Goal: Register for event/course

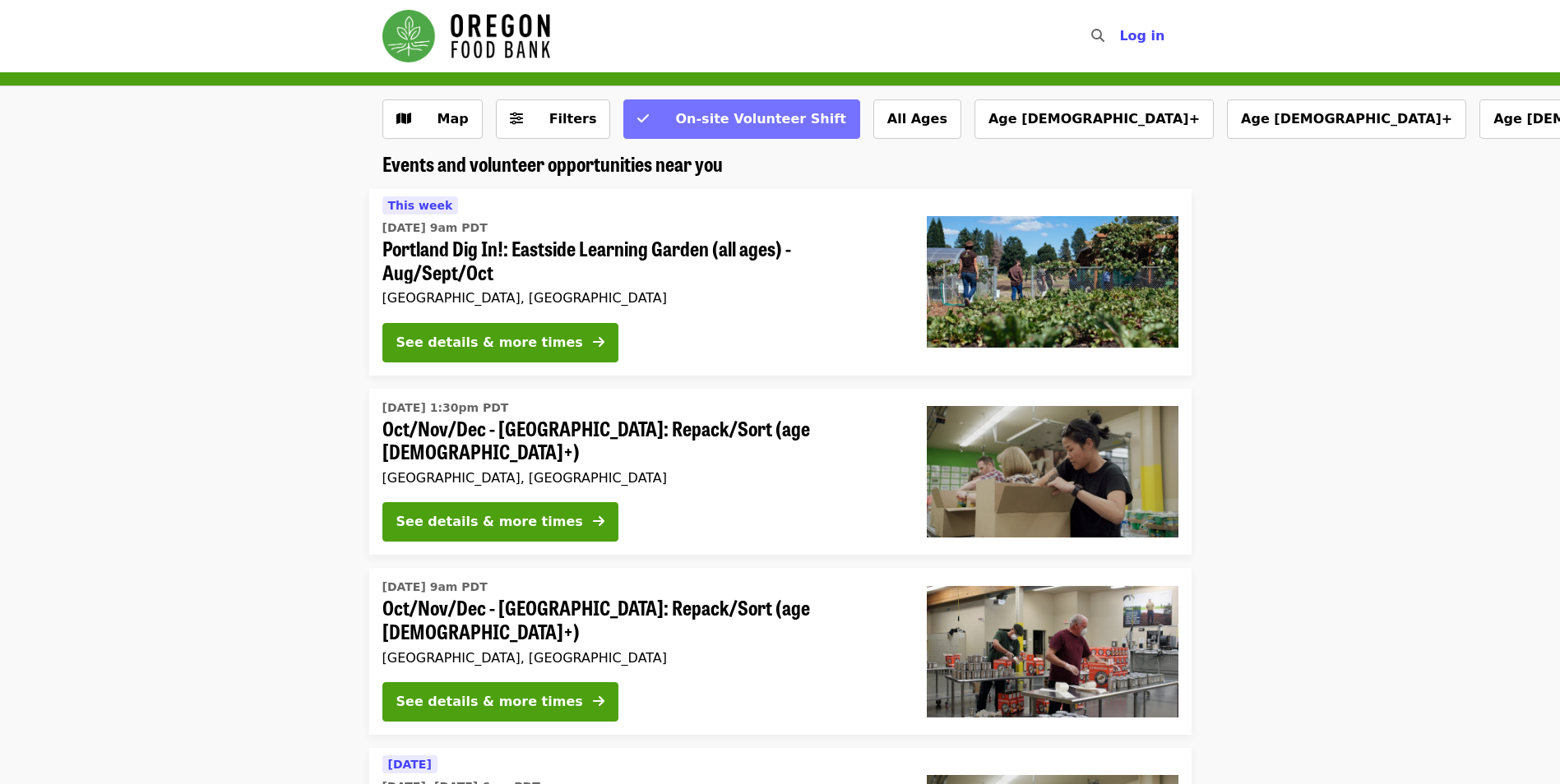
click at [638, 124] on icon "check icon" at bounding box center [643, 119] width 12 height 16
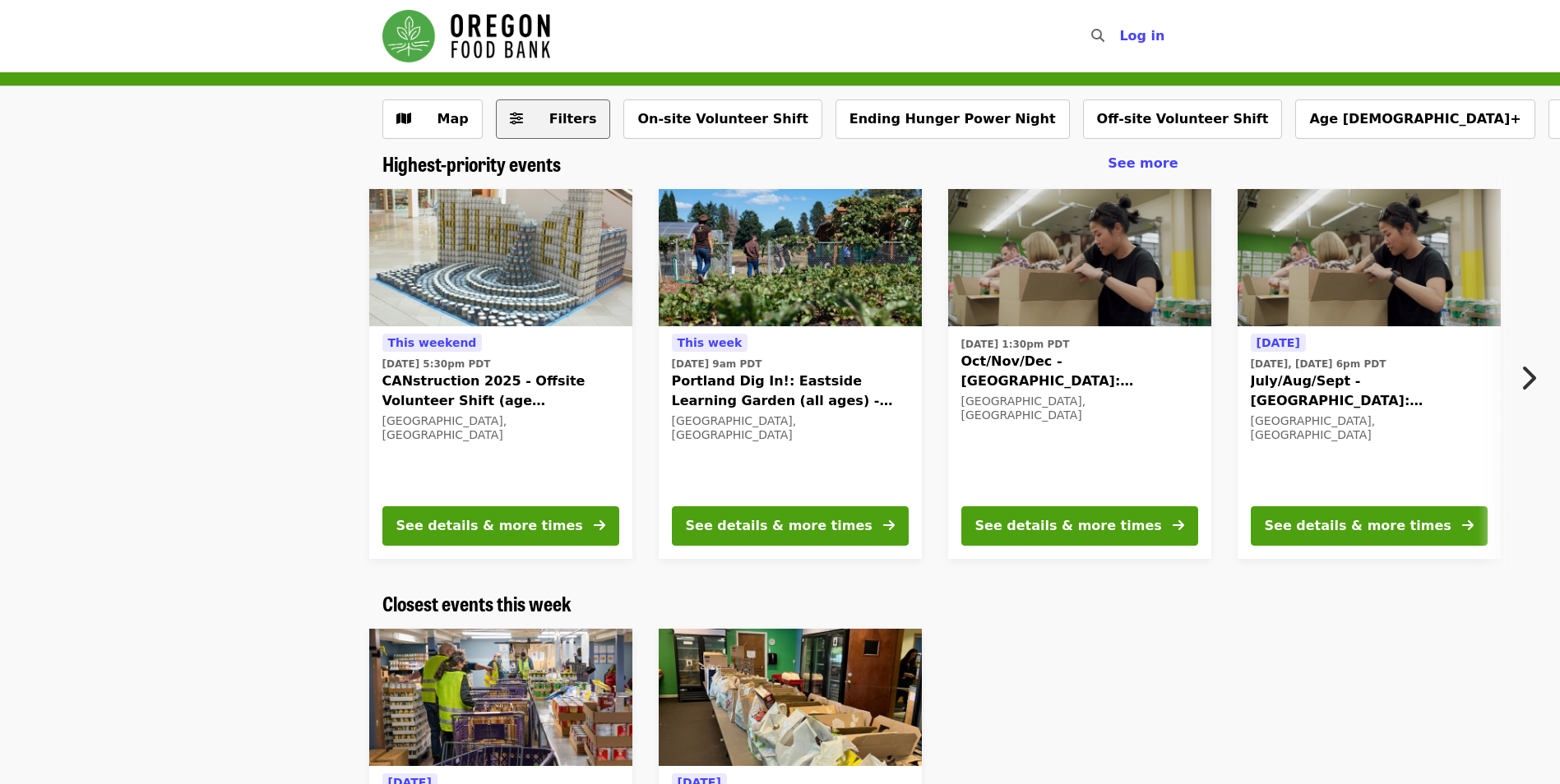
click at [551, 129] on button "Filters" at bounding box center [553, 119] width 115 height 39
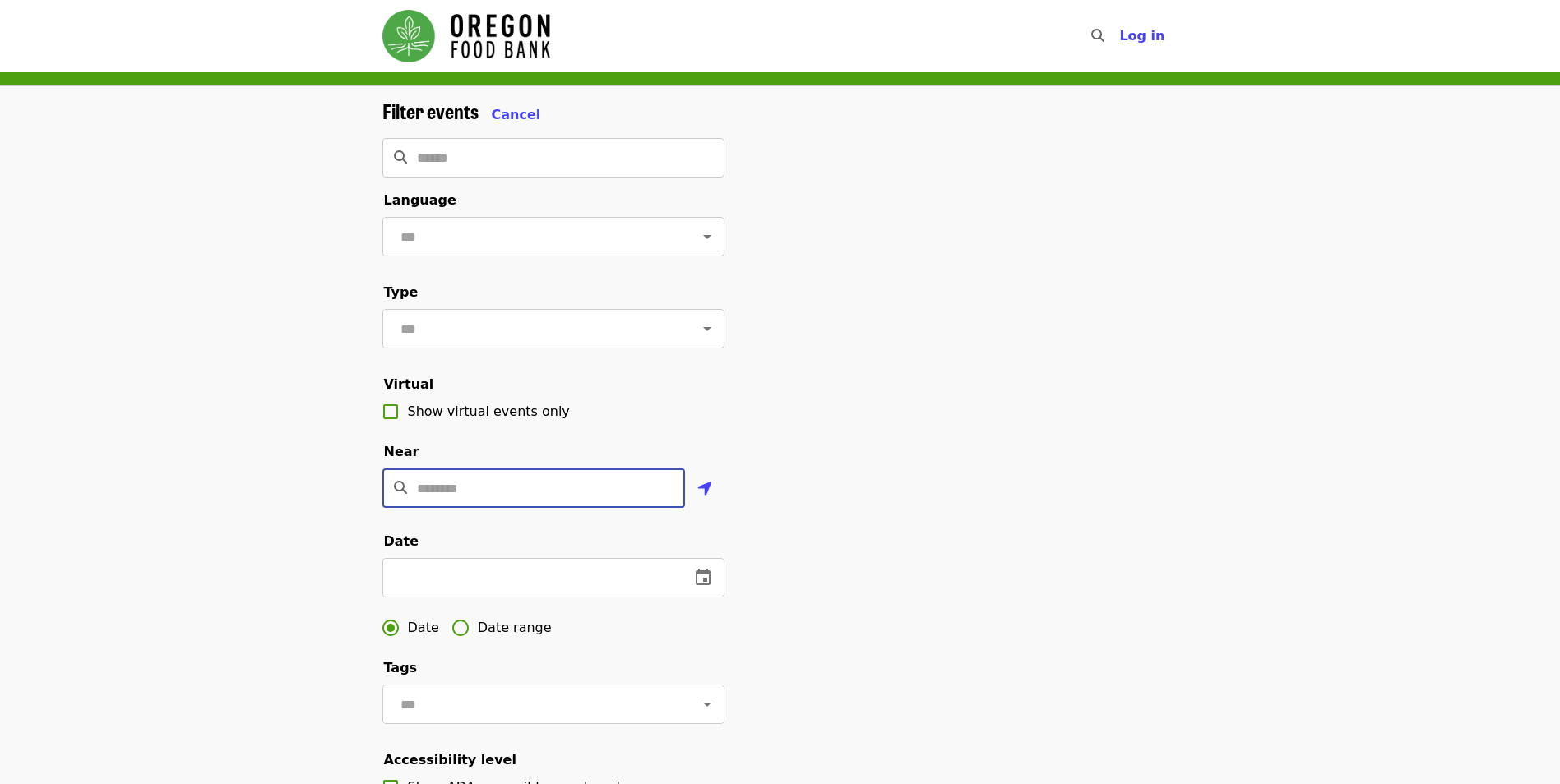
click at [452, 494] on input "Location" at bounding box center [550, 488] width 268 height 39
click at [285, 586] on div "Filter events Cancel ​ Language ​ Type ​ Virtual Show virtual events only Near …" at bounding box center [780, 551] width 1560 height 929
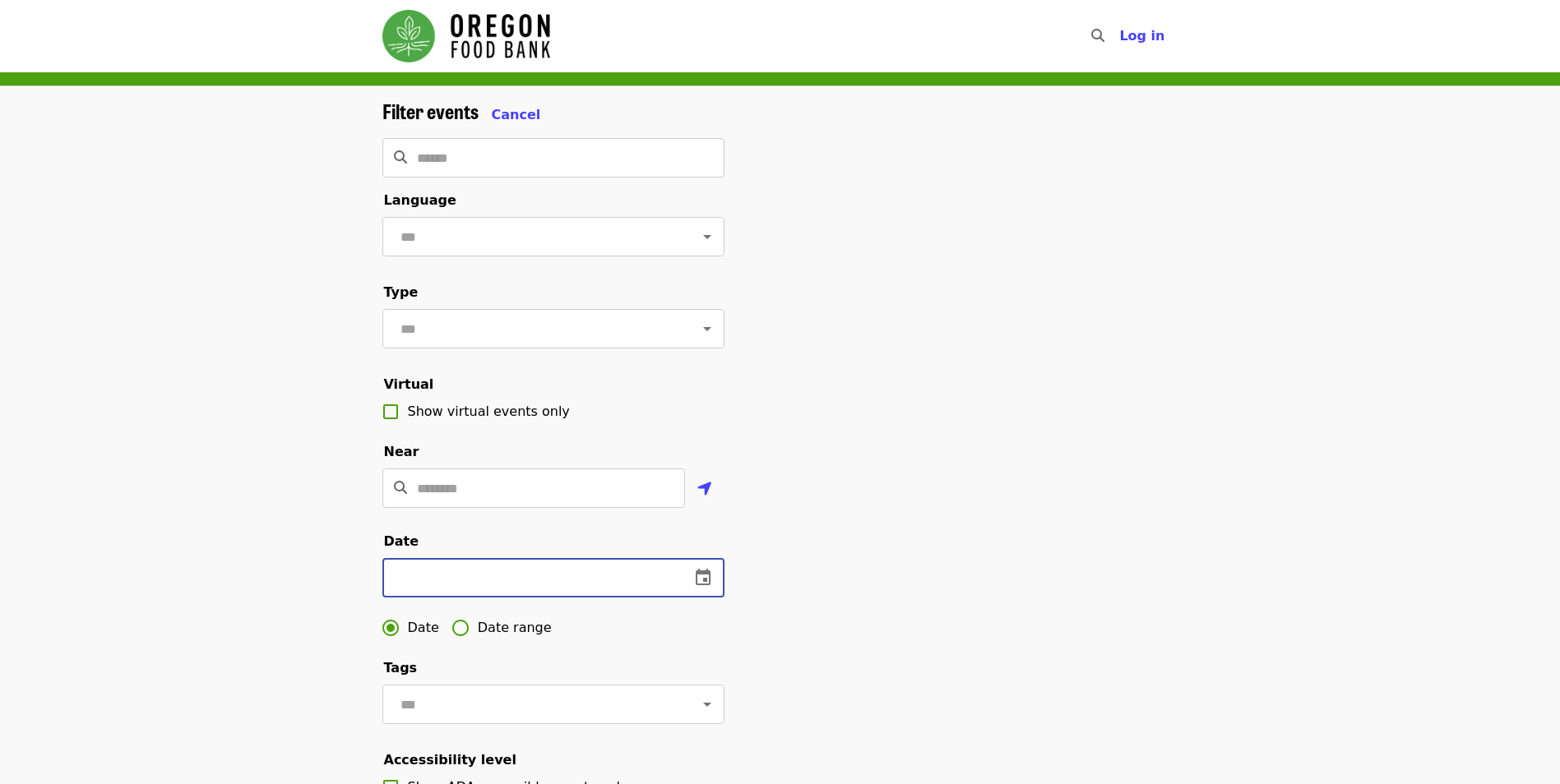
click at [387, 597] on input "text" at bounding box center [529, 578] width 295 height 39
click at [695, 590] on button "change date" at bounding box center [703, 578] width 39 height 39
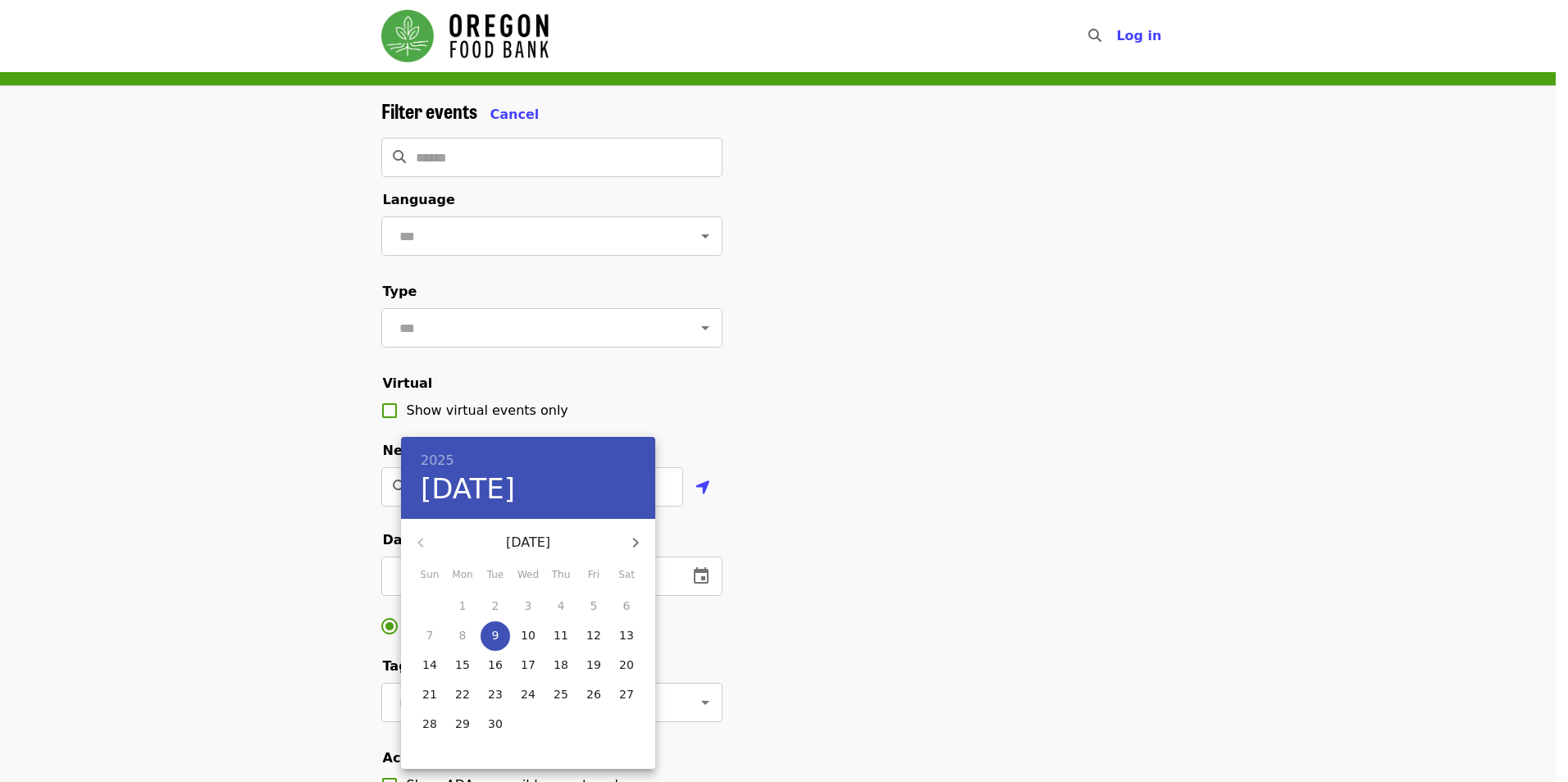
drag, startPoint x: 693, startPoint y: 588, endPoint x: 498, endPoint y: 530, distance: 203.4
click at [491, 514] on div "2025 [DATE]" at bounding box center [528, 478] width 254 height 82
click at [953, 589] on div at bounding box center [784, 391] width 1568 height 782
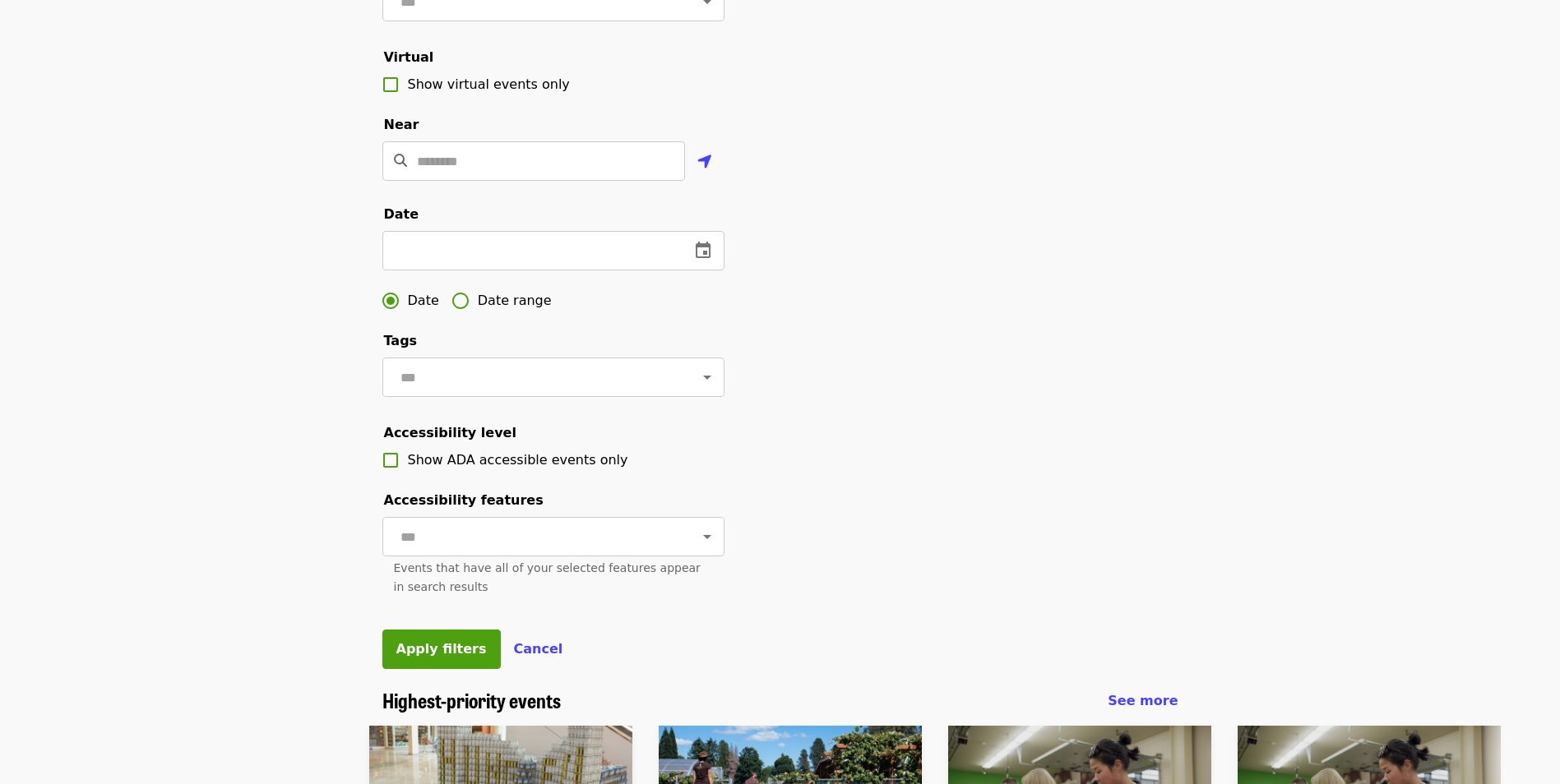
scroll to position [328, 0]
click at [464, 302] on fieldset "Date ​ Date Date range" at bounding box center [553, 259] width 342 height 113
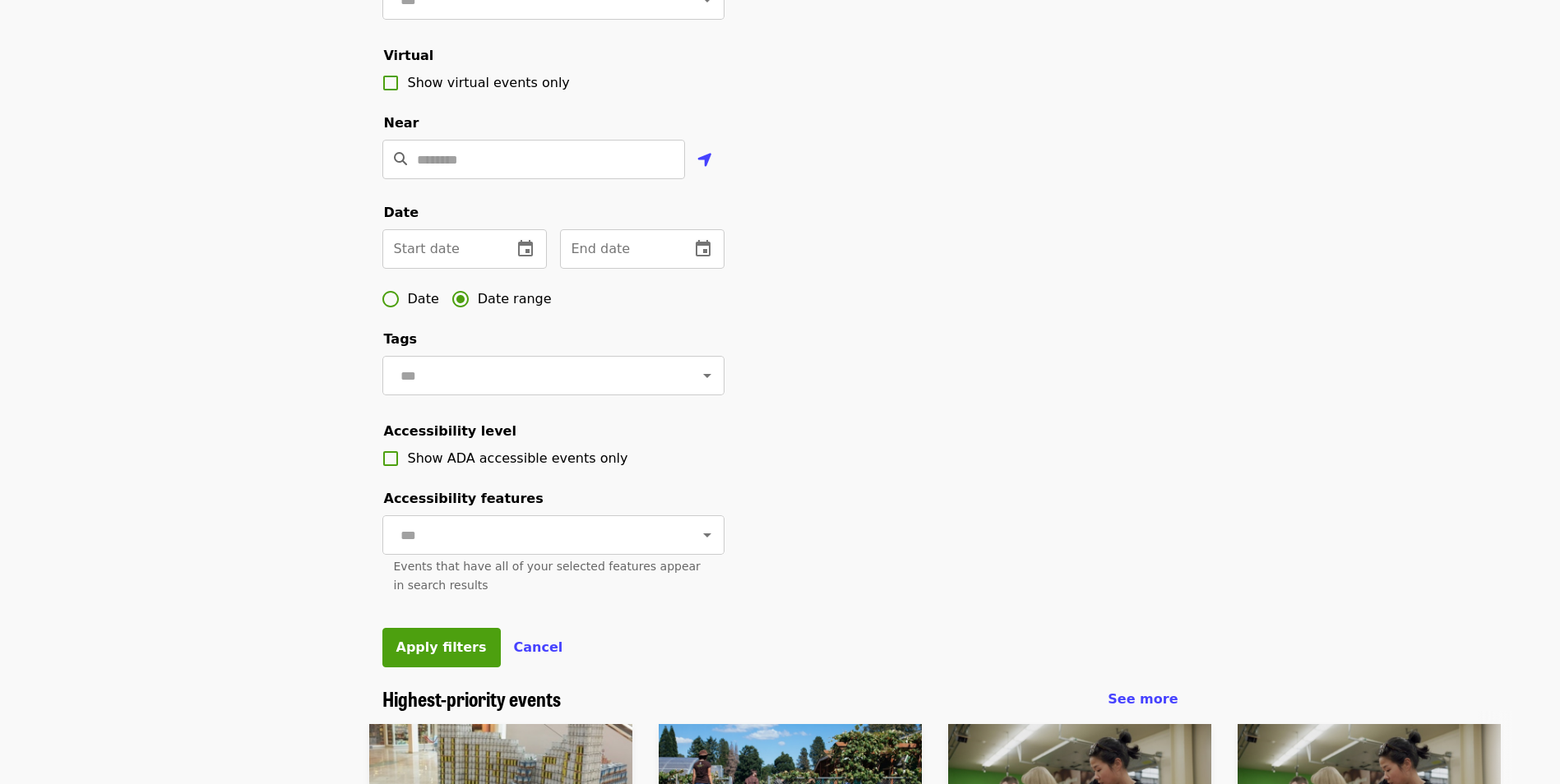
click at [344, 293] on div "Filter events Cancel ​ Language ​ Type ​ Virtual Show virtual events only Near …" at bounding box center [780, 222] width 1560 height 929
click at [407, 269] on input "text" at bounding box center [440, 249] width 117 height 39
click at [532, 259] on icon "change date" at bounding box center [525, 249] width 20 height 20
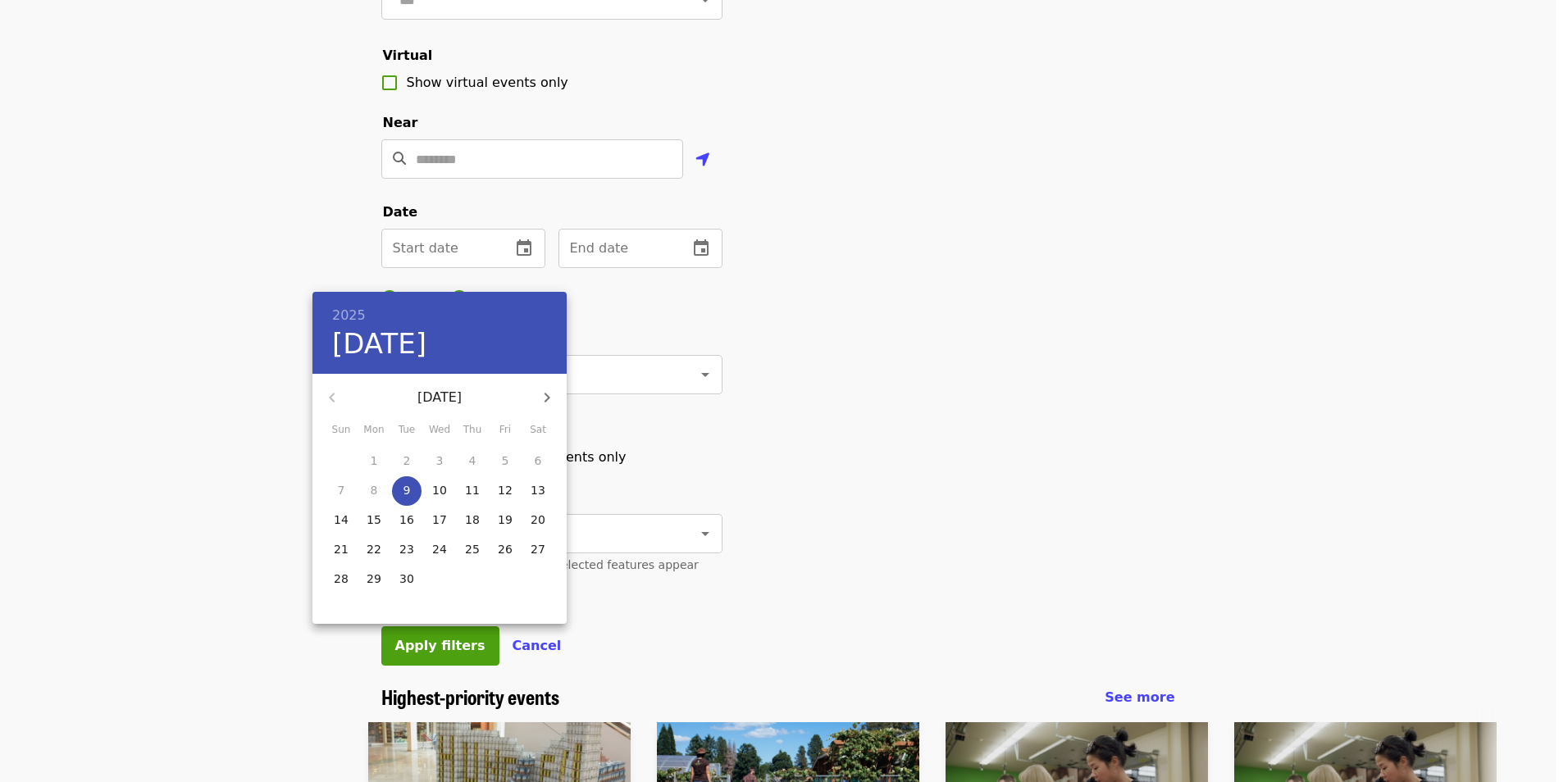
click at [398, 497] on span "9" at bounding box center [406, 490] width 29 height 16
type input "**********"
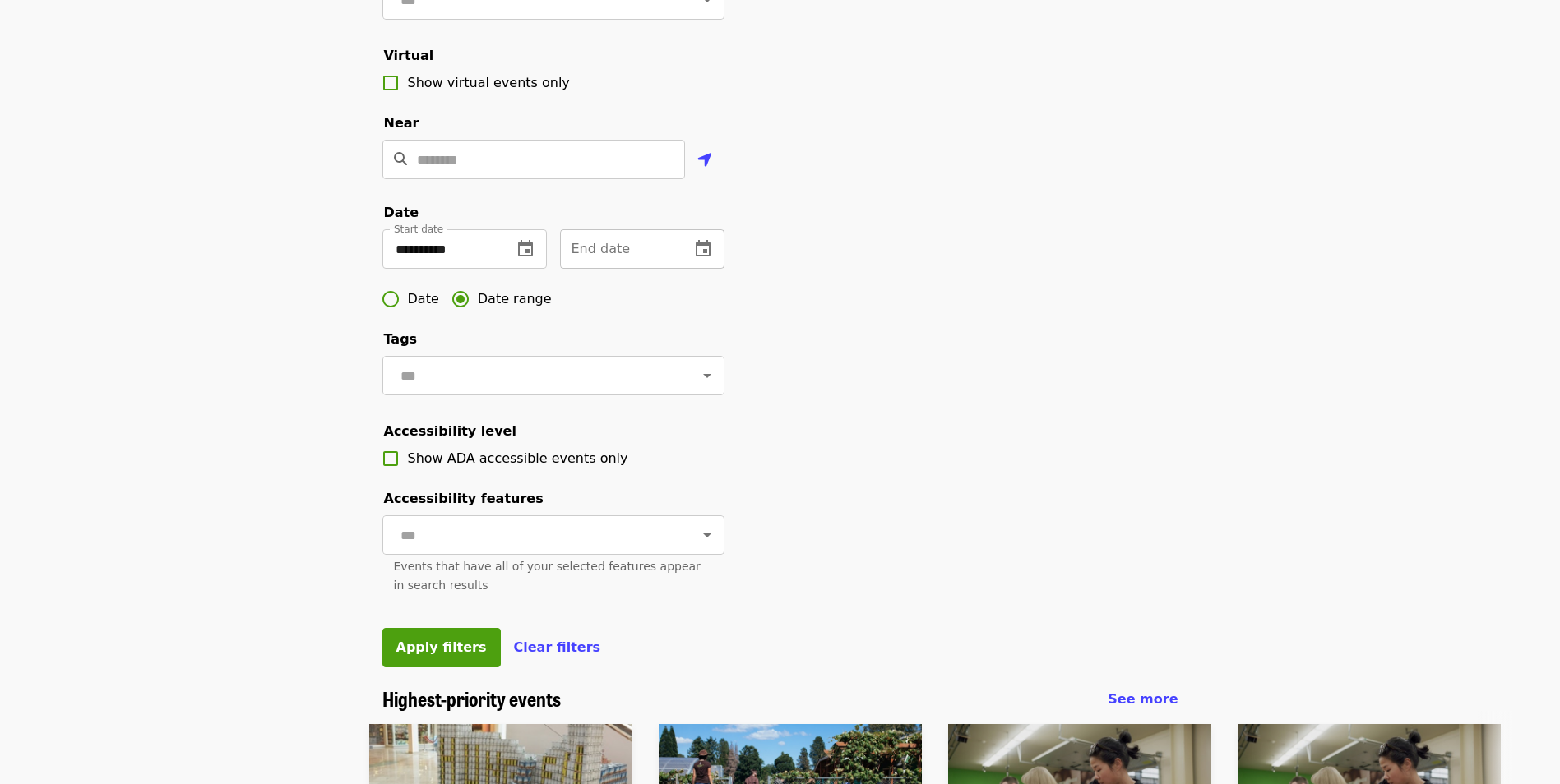
click at [688, 265] on button "change date" at bounding box center [703, 249] width 39 height 39
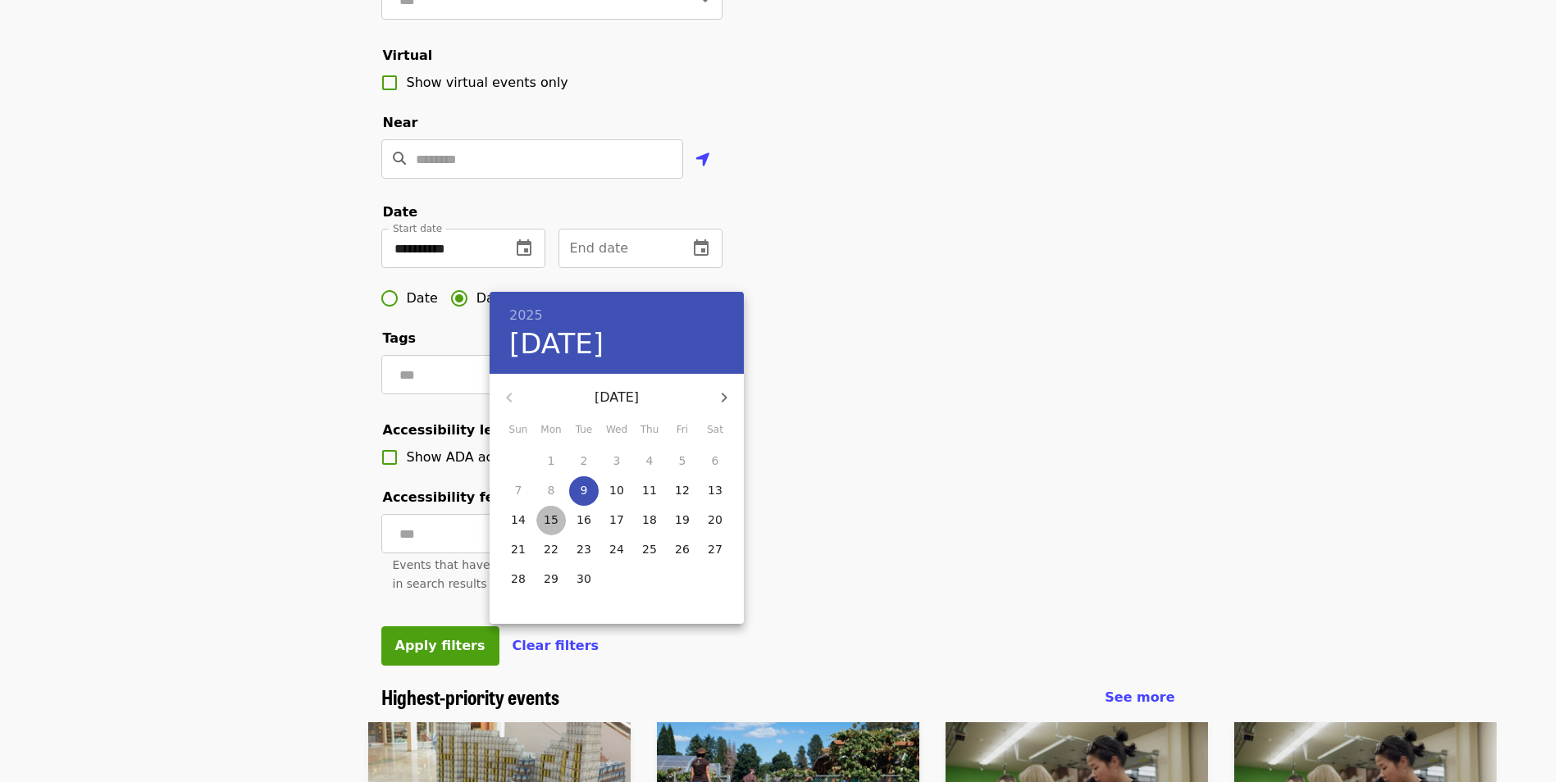
click at [548, 526] on p "15" at bounding box center [550, 519] width 15 height 16
type input "**********"
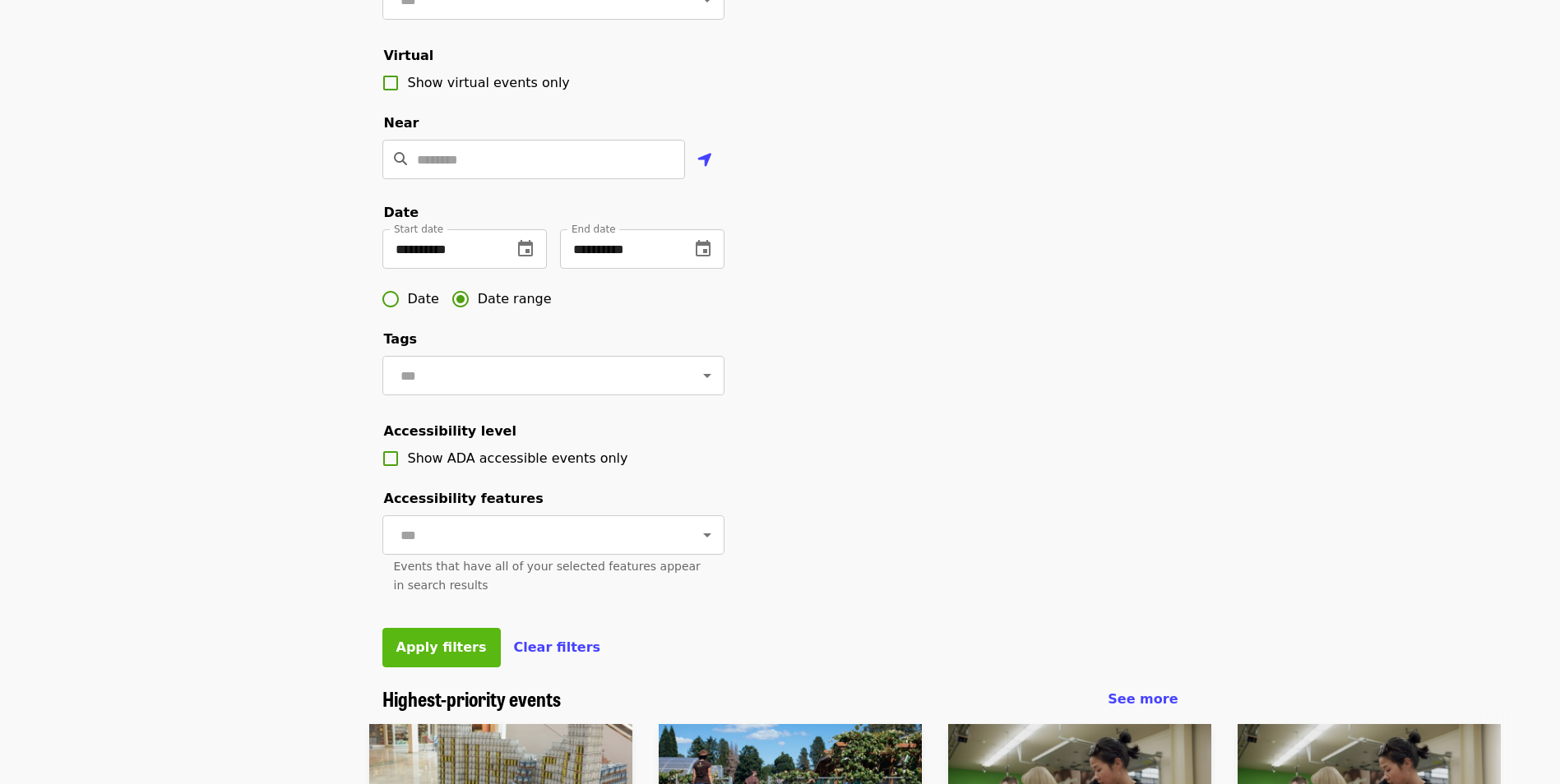
click at [445, 667] on button "Apply filters" at bounding box center [441, 648] width 118 height 39
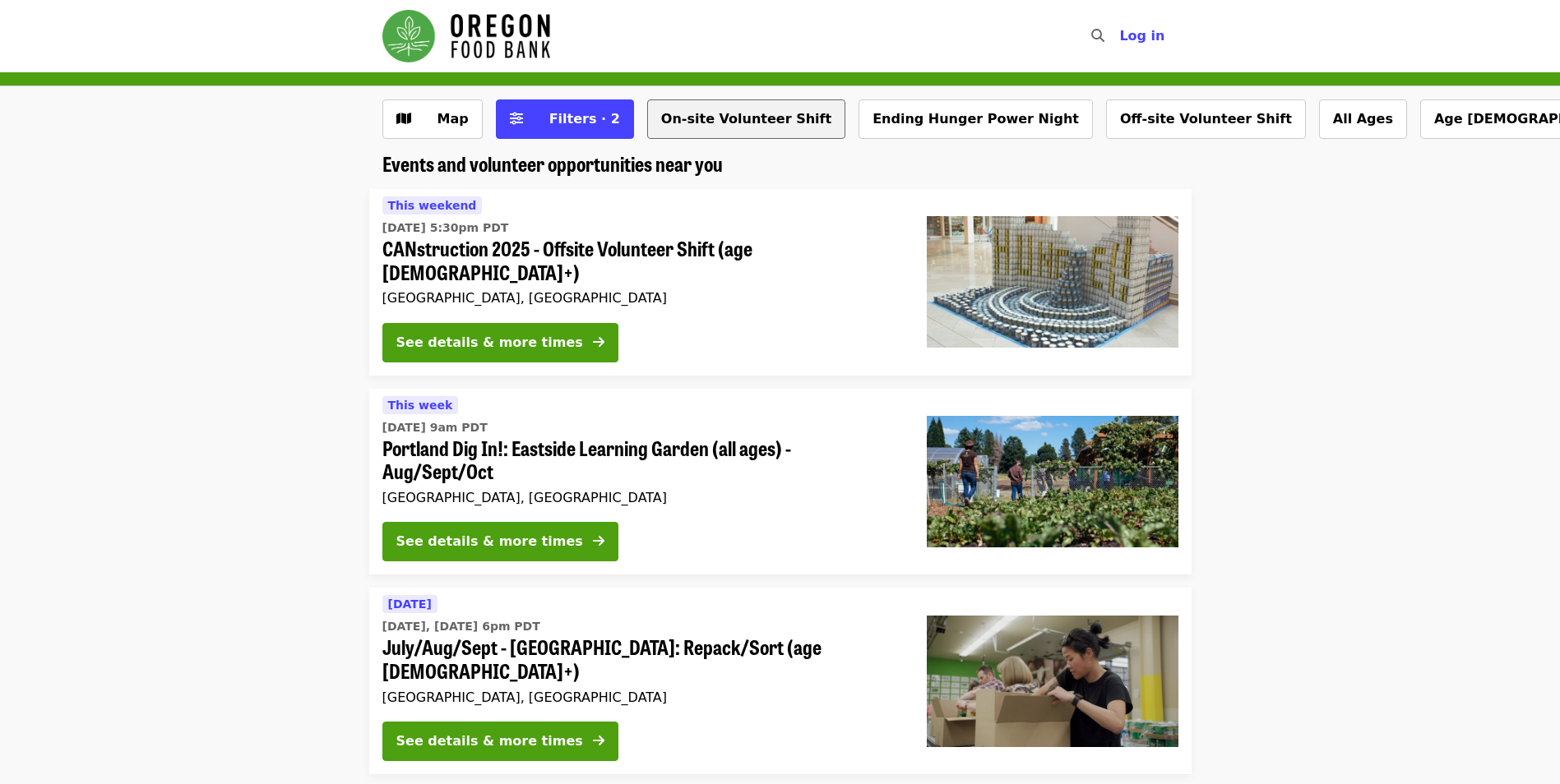
click at [682, 128] on button "On-site Volunteer Shift" at bounding box center [746, 119] width 199 height 39
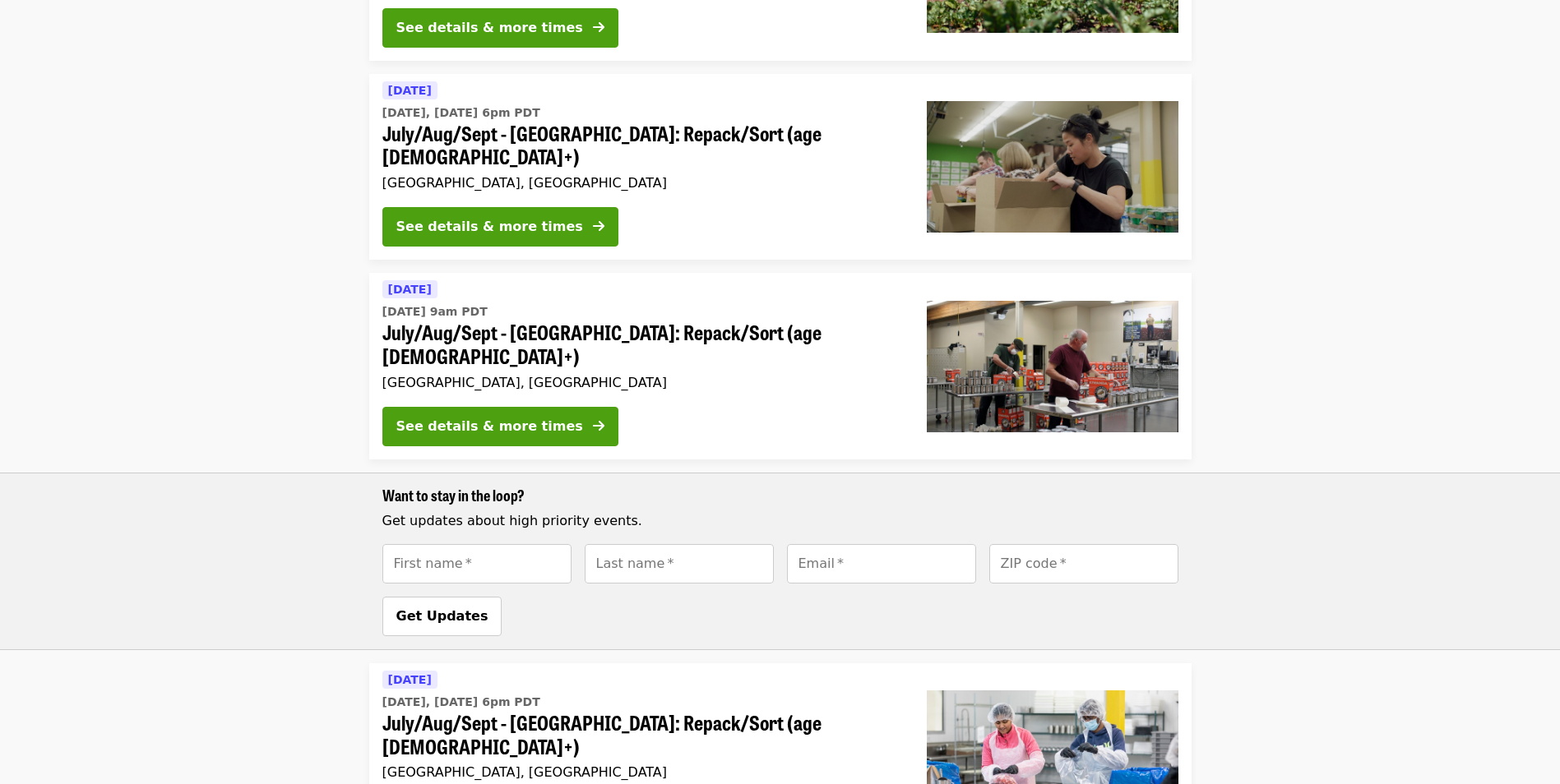
scroll to position [82, 0]
